Goal: Find specific page/section: Find specific page/section

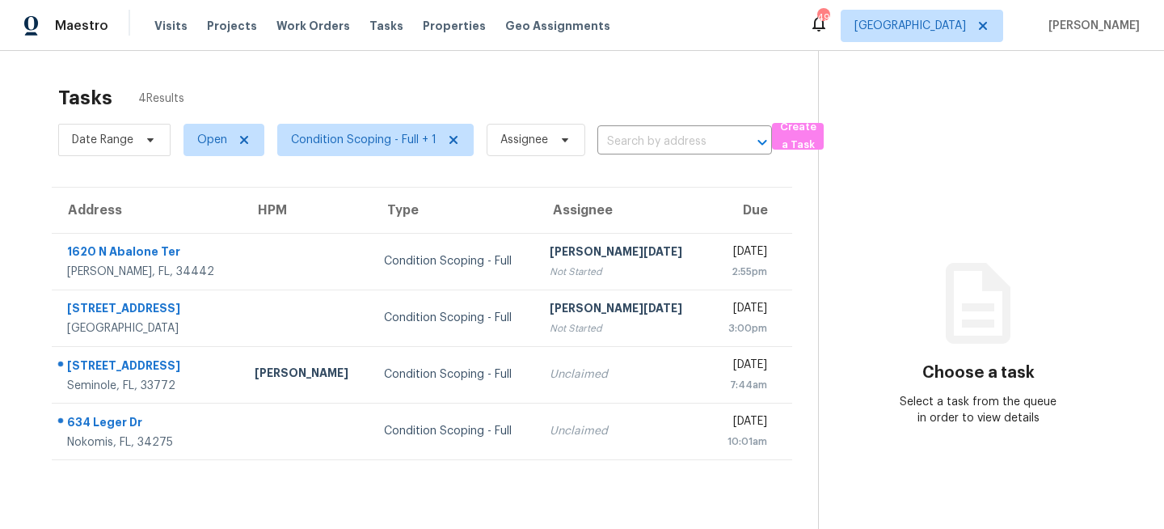
click at [333, 87] on div "Tasks 4 Results" at bounding box center [438, 98] width 760 height 42
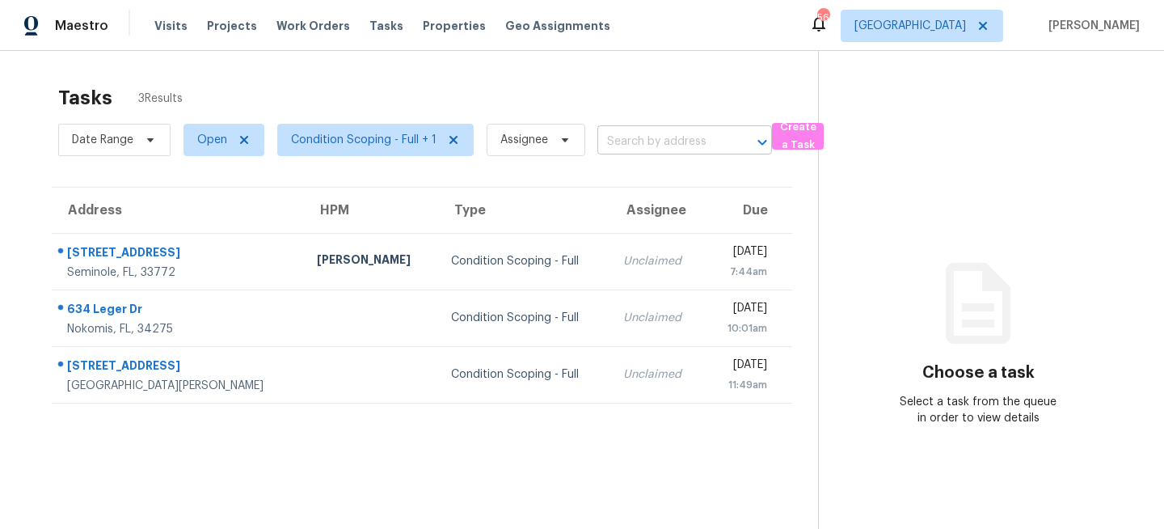
click at [628, 139] on input "text" at bounding box center [662, 141] width 129 height 25
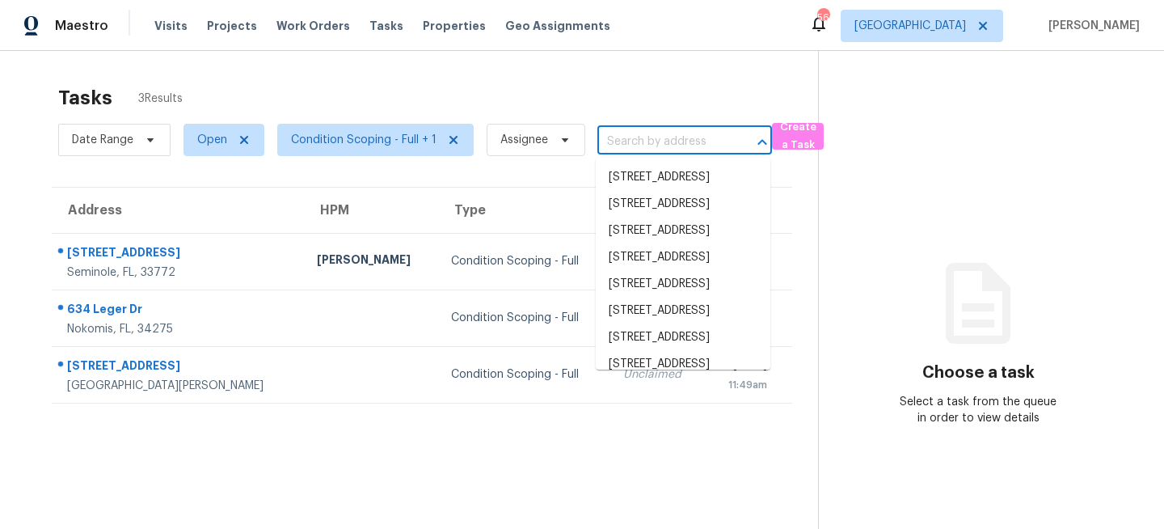
paste input "[STREET_ADDRESS][PERSON_NAME]"
type input "[STREET_ADDRESS][PERSON_NAME]"
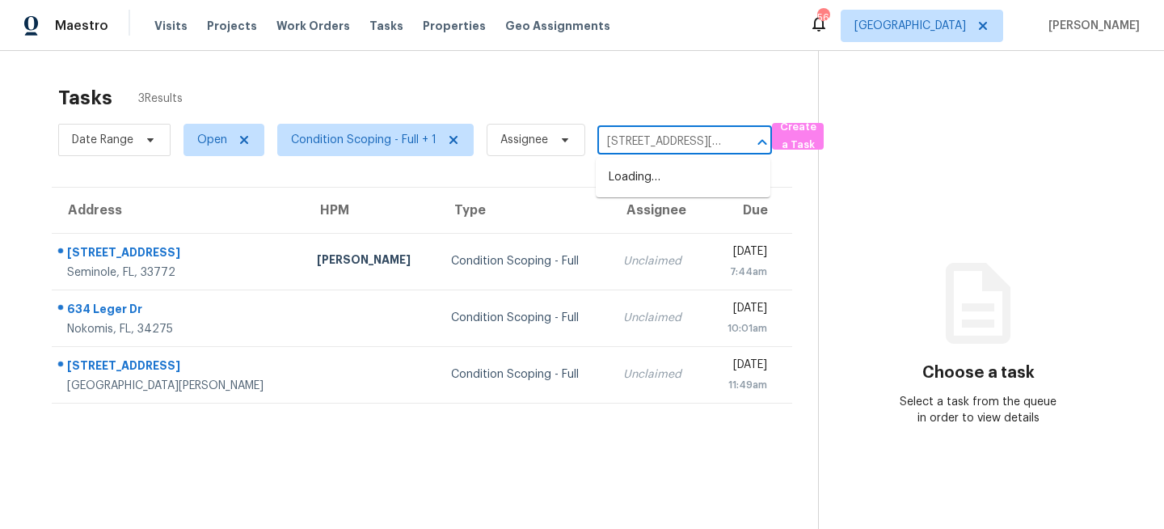
scroll to position [0, 66]
click at [656, 185] on li "[STREET_ADDRESS][PERSON_NAME]" at bounding box center [683, 186] width 175 height 44
click at [622, 142] on input "text" at bounding box center [662, 141] width 129 height 25
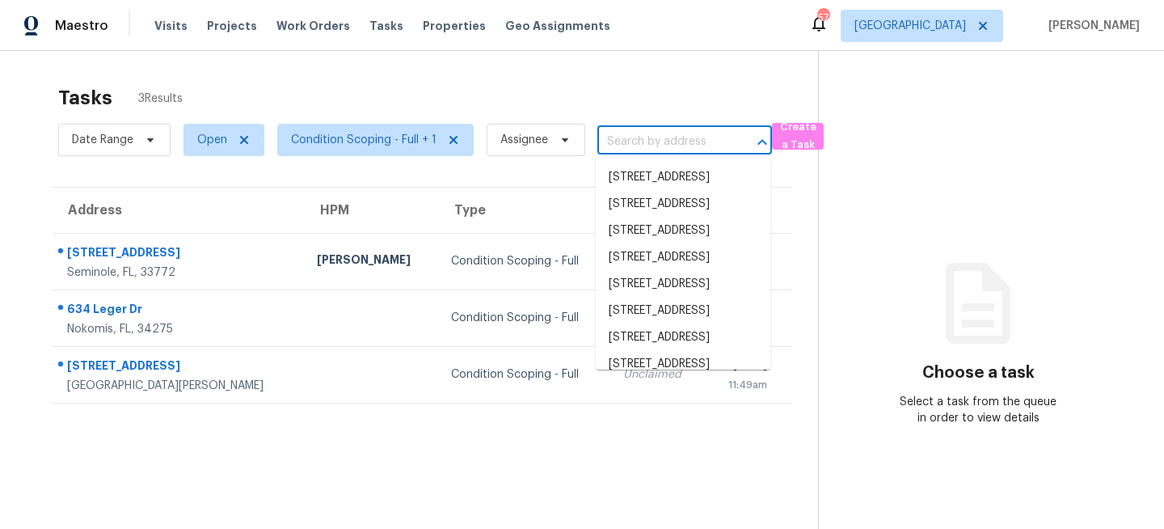
type input "[STREET_ADDRESS][PERSON_NAME]"
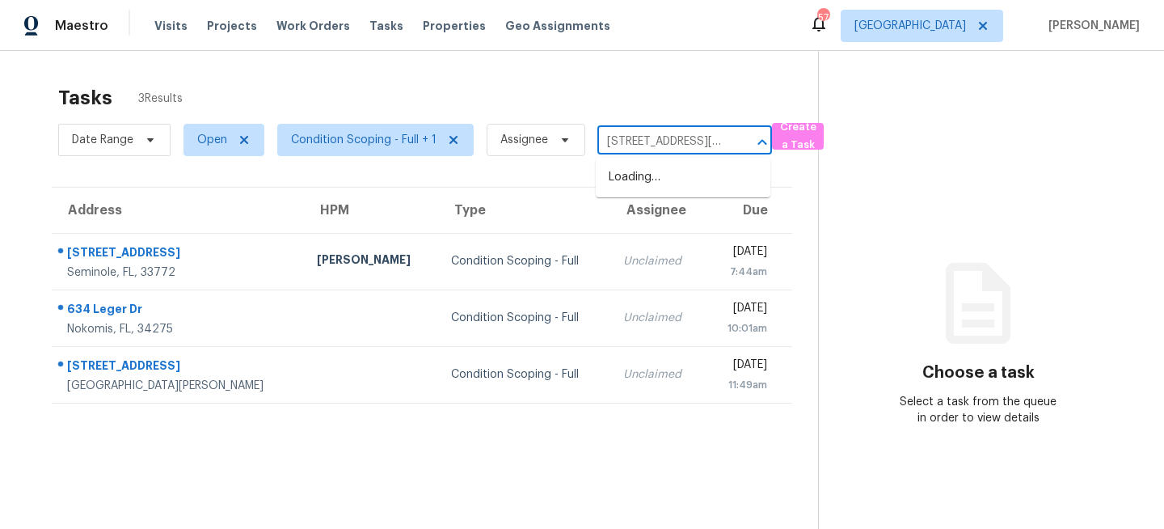
scroll to position [0, 66]
click at [662, 181] on li "[STREET_ADDRESS][PERSON_NAME]" at bounding box center [683, 186] width 175 height 44
